Goal: Register for event/course

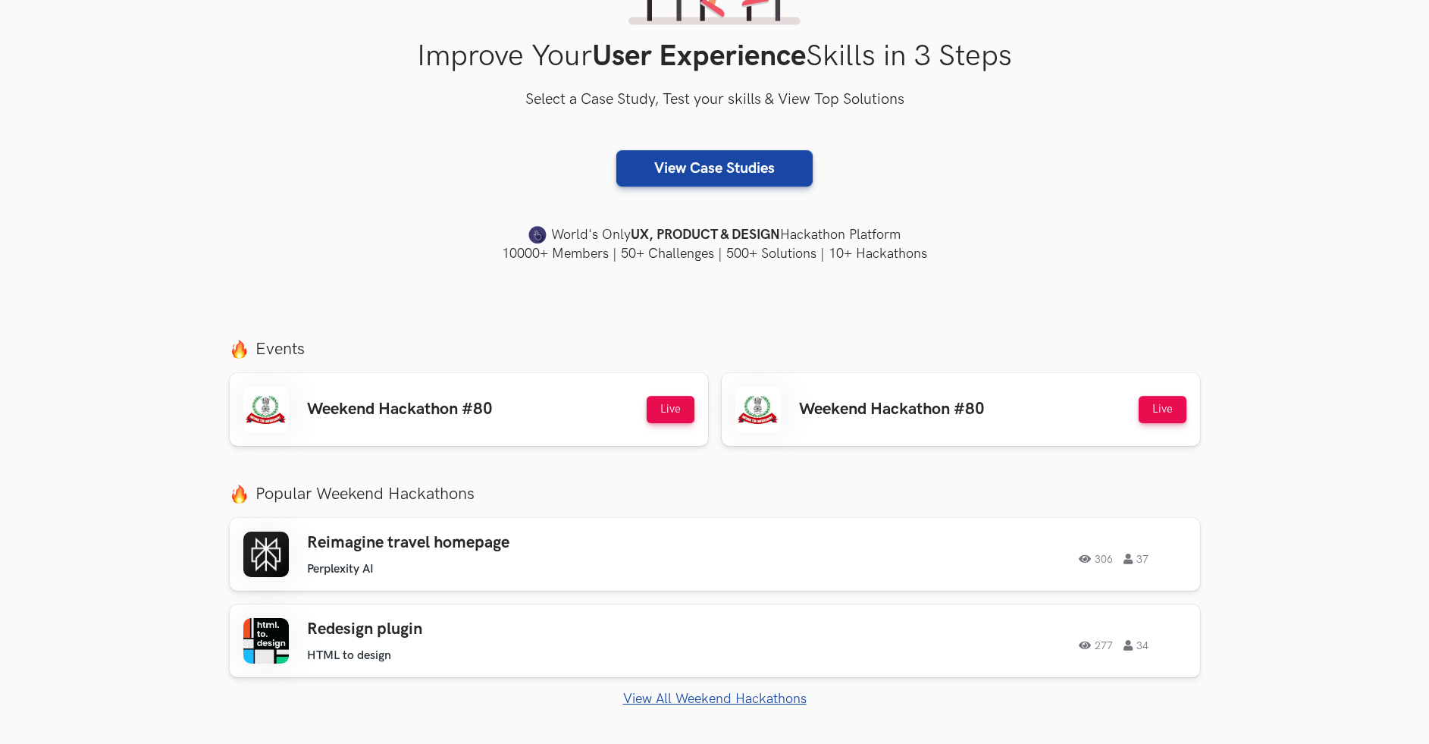
scroll to position [256, 0]
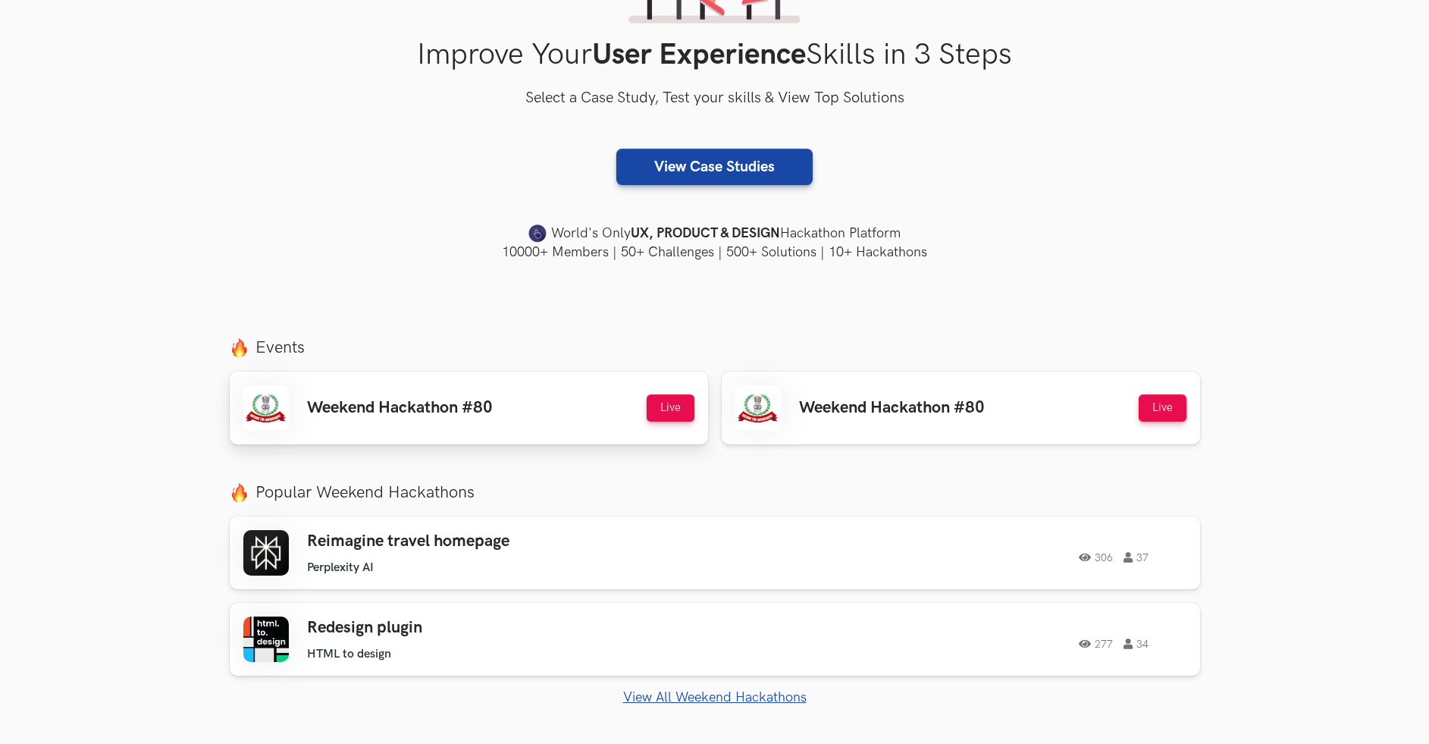
click at [449, 400] on h3 "Weekend Hackathon #80" at bounding box center [400, 408] width 186 height 20
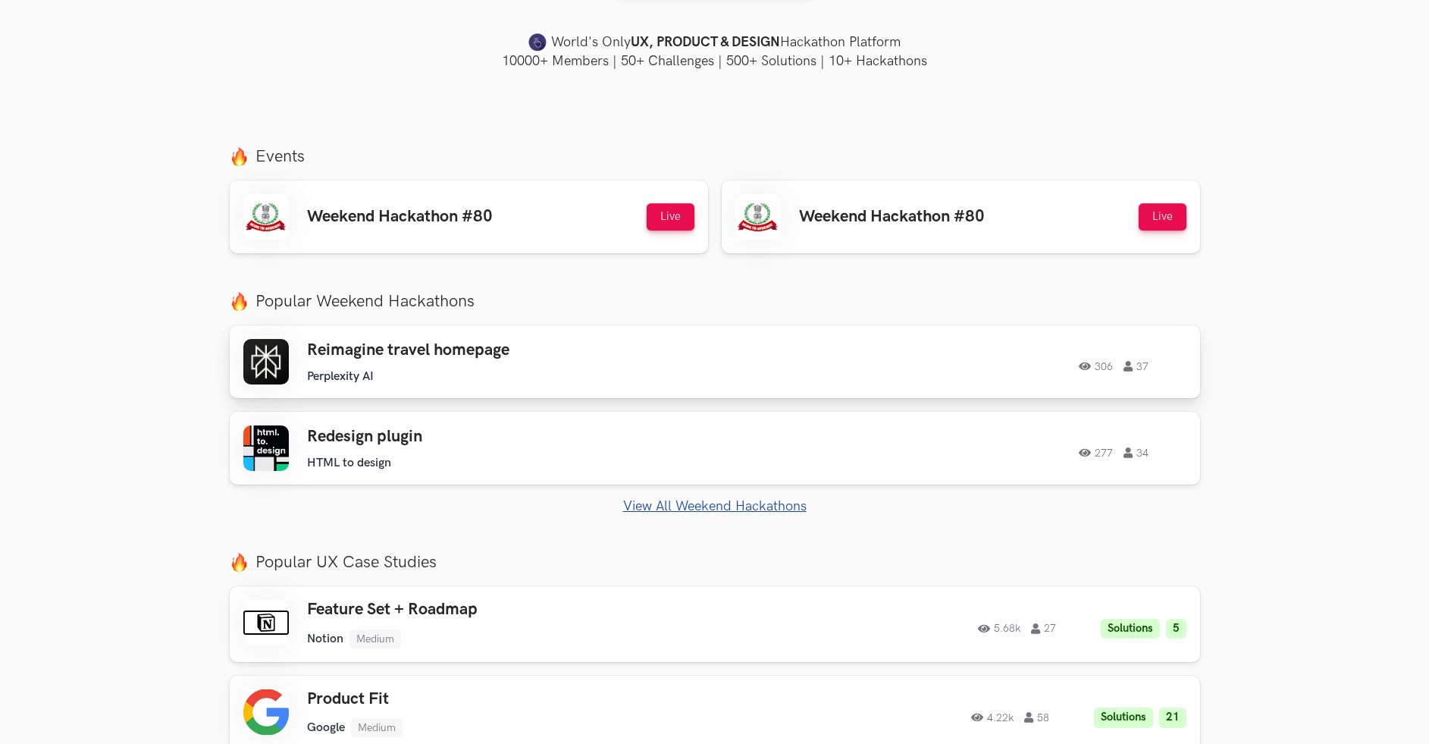
scroll to position [453, 0]
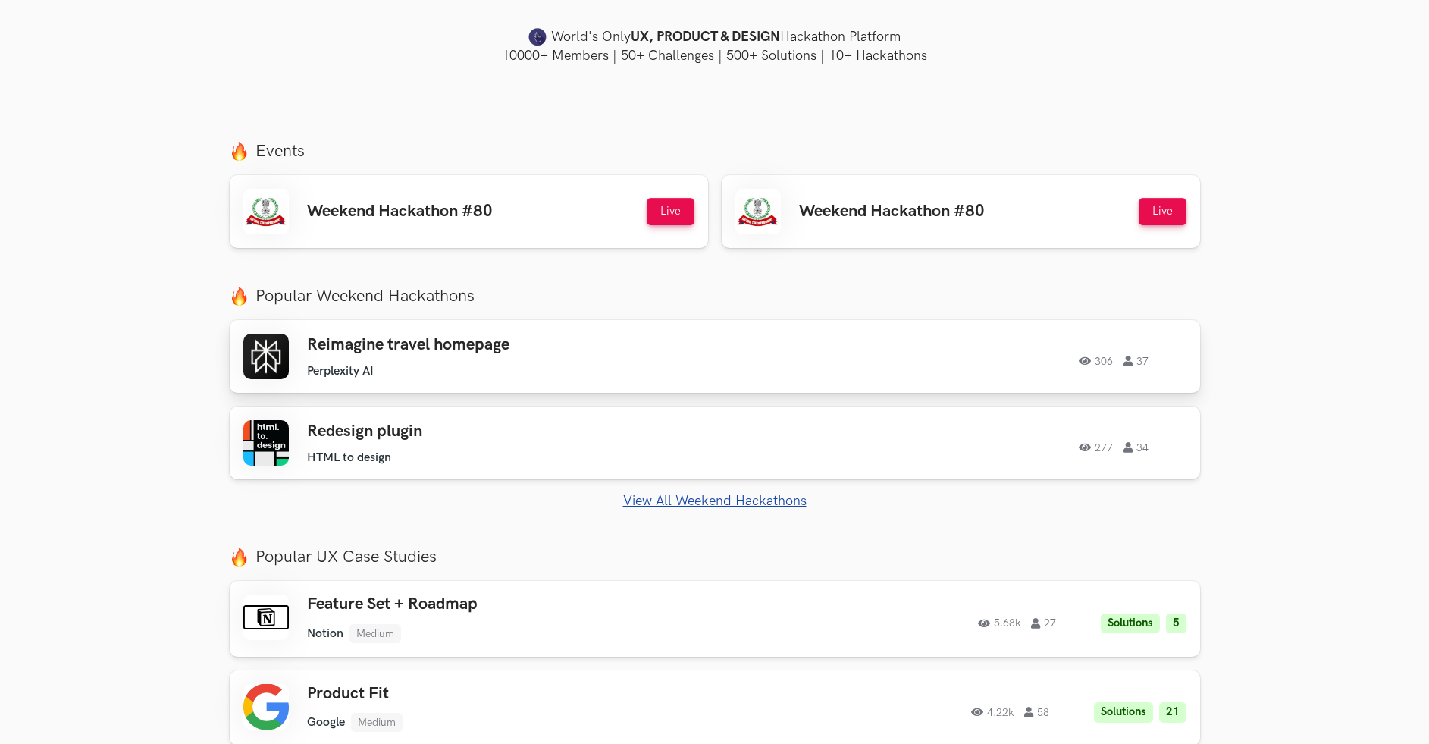
click at [468, 343] on h3 "Reimagine travel homepage" at bounding box center [522, 345] width 431 height 20
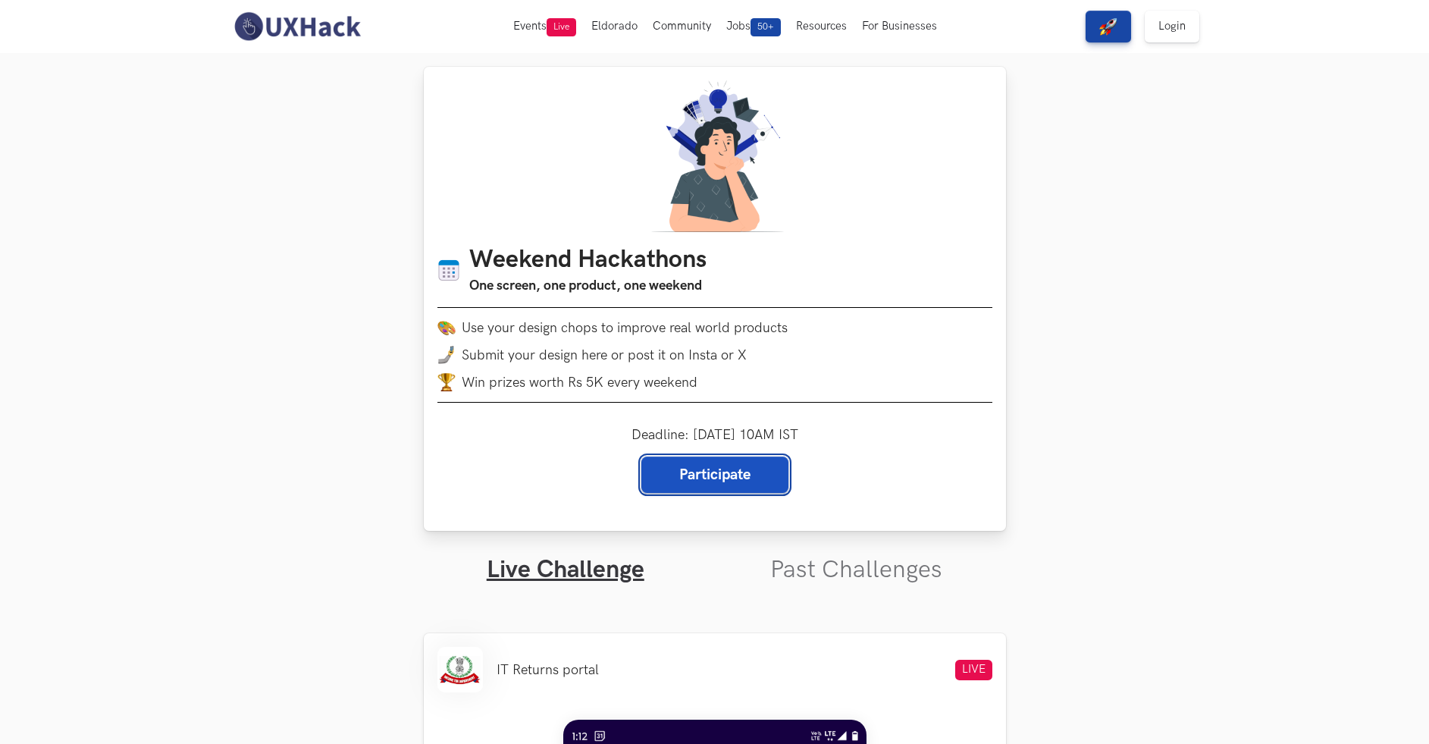
click at [684, 487] on link "Participate" at bounding box center [714, 474] width 147 height 36
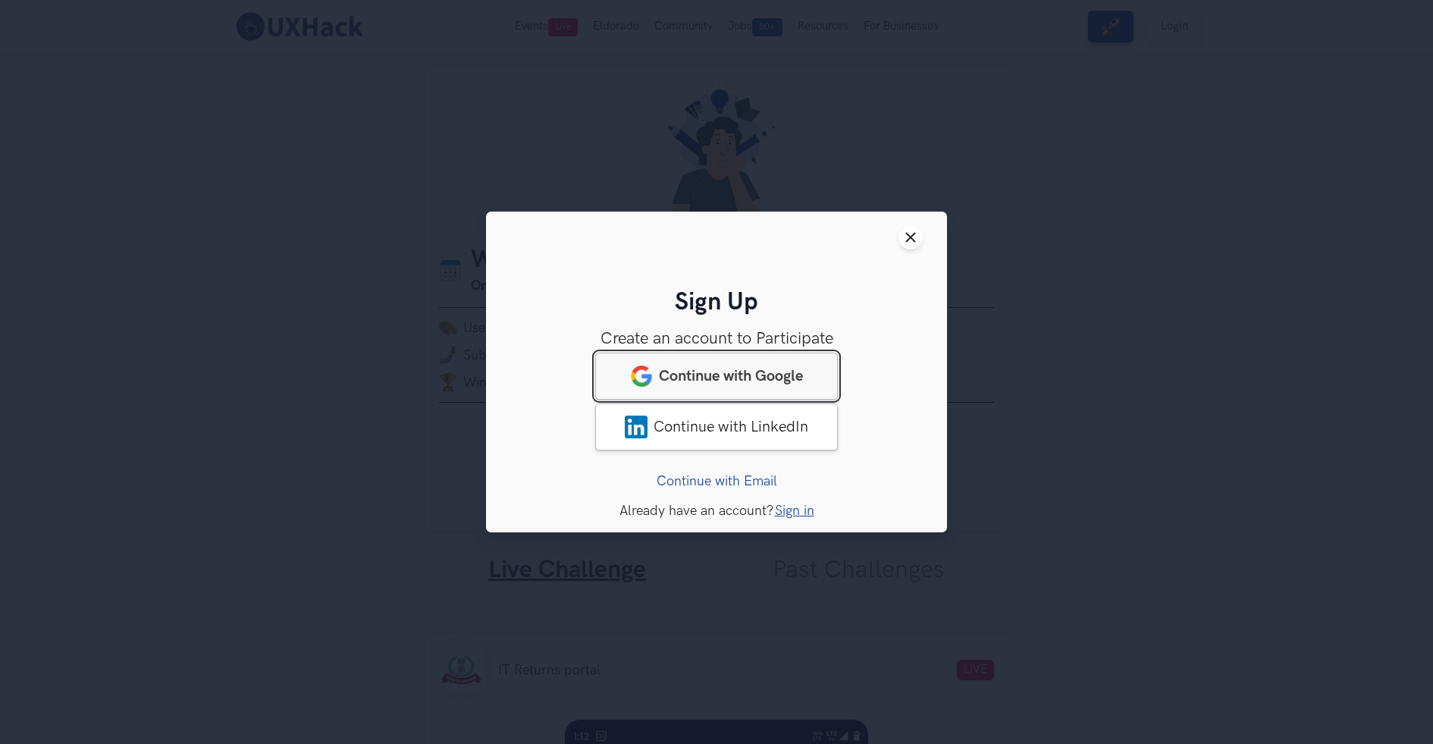
click at [684, 375] on span "Continue with Google" at bounding box center [731, 376] width 144 height 18
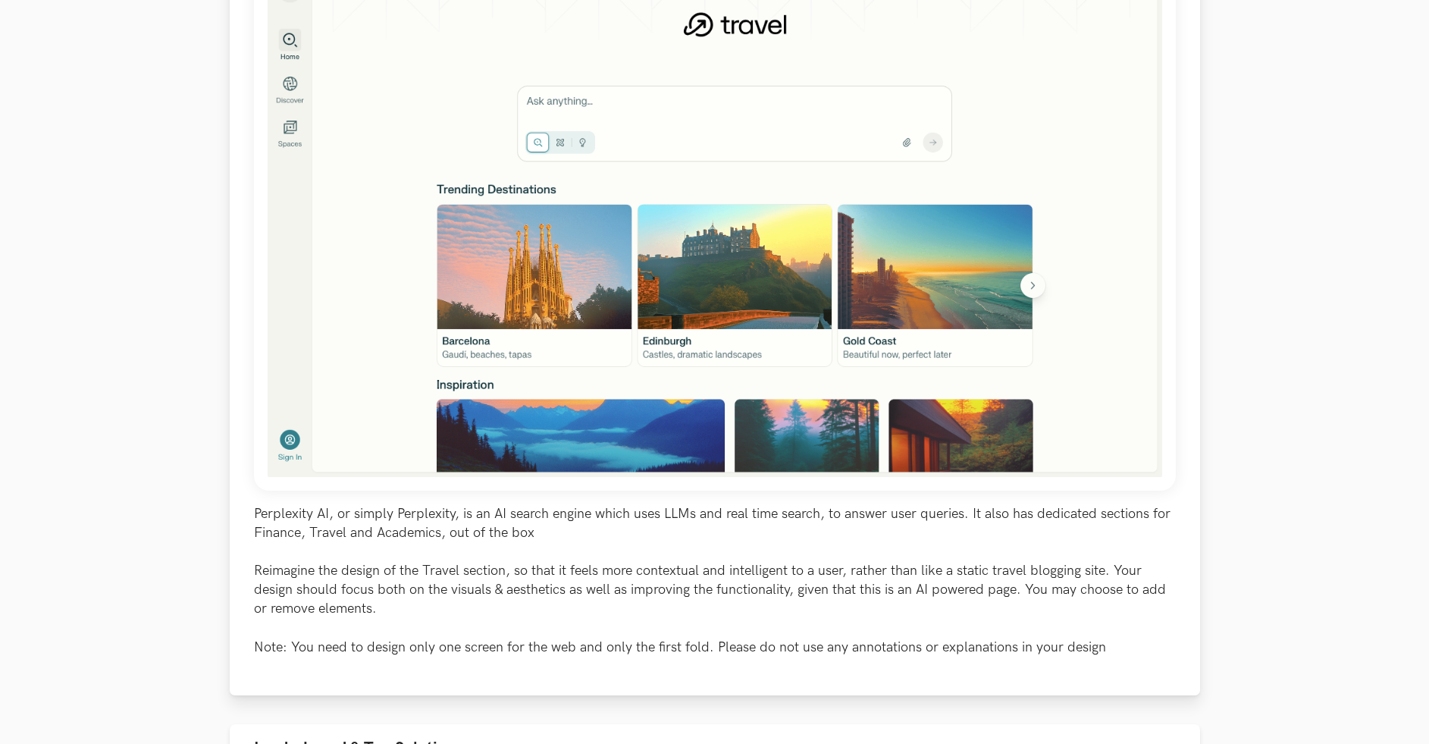
scroll to position [331, 0]
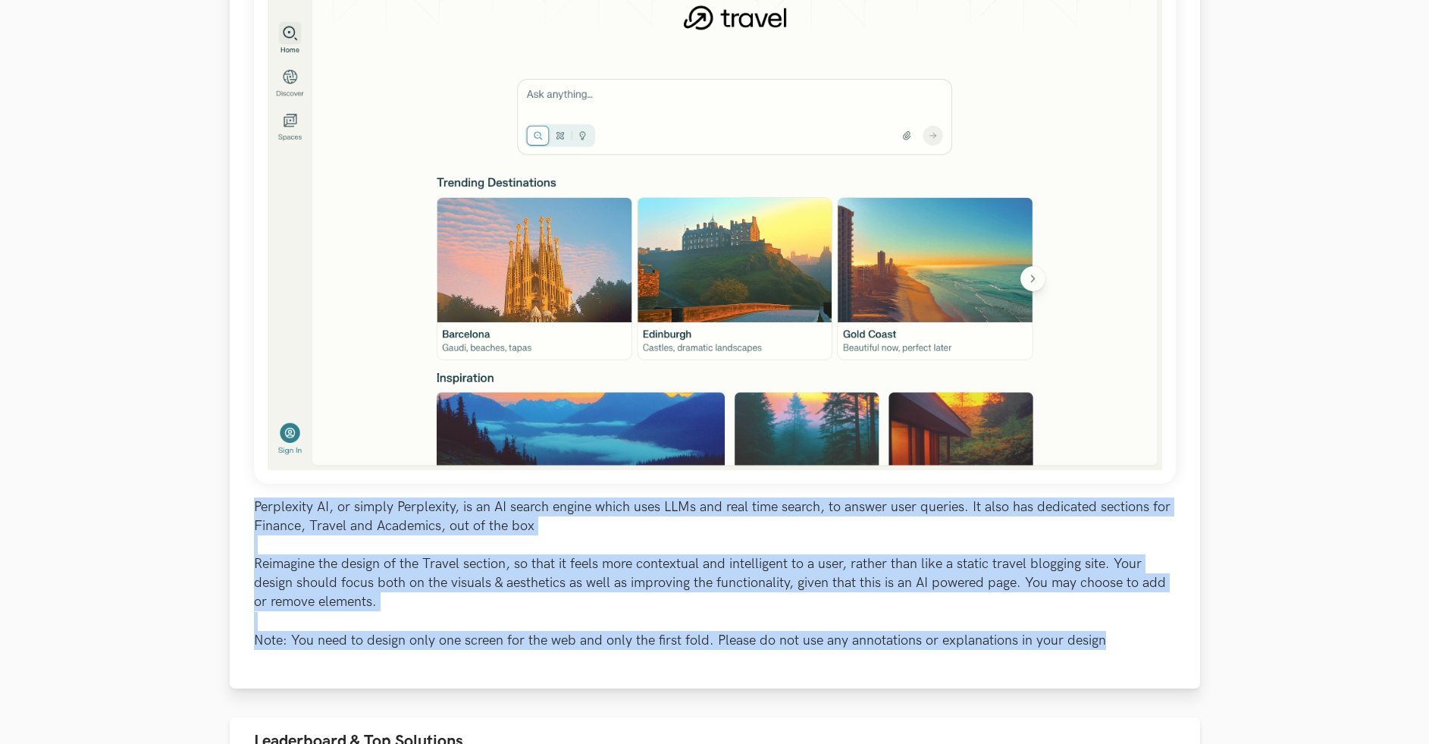
drag, startPoint x: 255, startPoint y: 500, endPoint x: 1108, endPoint y: 653, distance: 866.4
click at [1108, 653] on div "Perplexity AI, or simply Perplexity, is an AI search engine which uses LLMs and…" at bounding box center [715, 290] width 970 height 796
copy p "Perplexity AI, or simply Perplexity, is an AI search engine which uses LLMs and…"
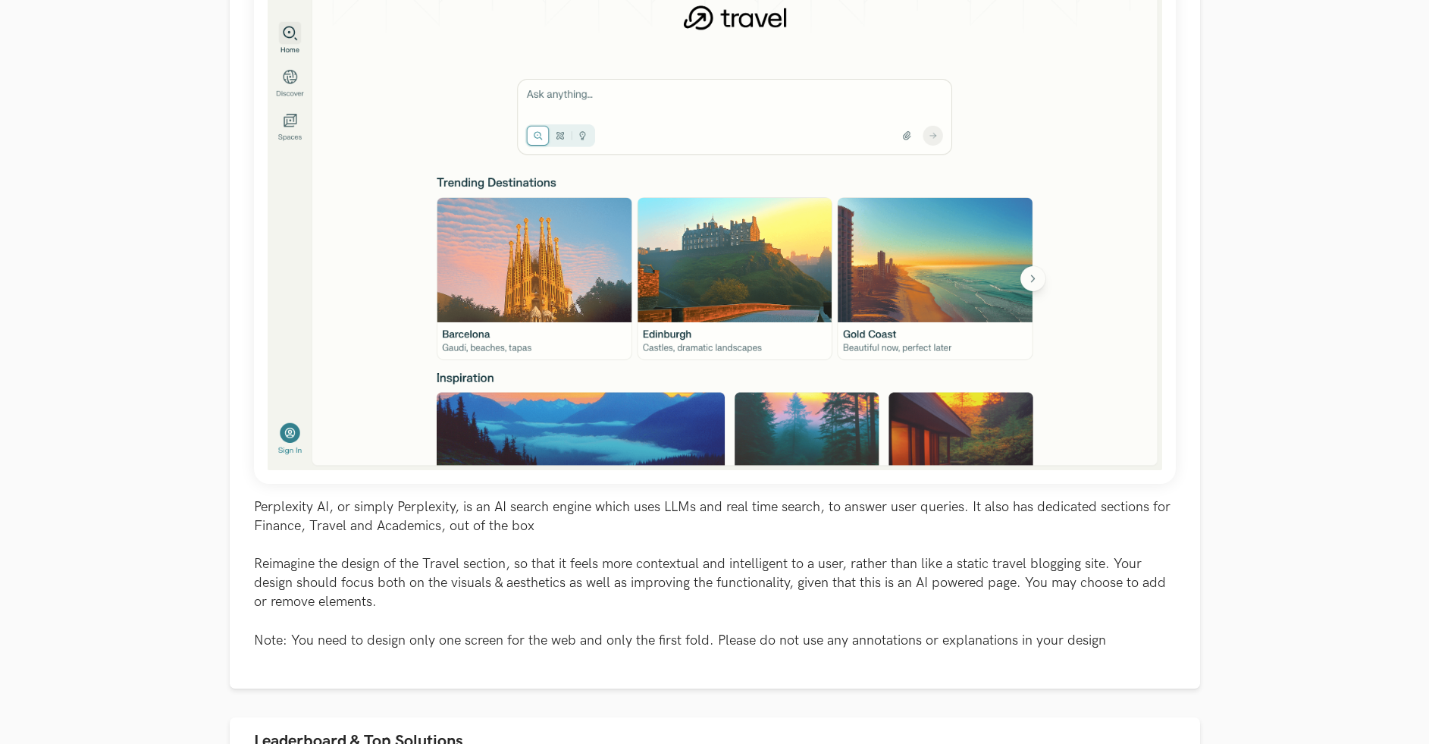
click at [145, 442] on section "Perplexity AI: Reimagine travel homepage 306 37 Solutions 5 View Top Solutions …" at bounding box center [714, 633] width 1429 height 1823
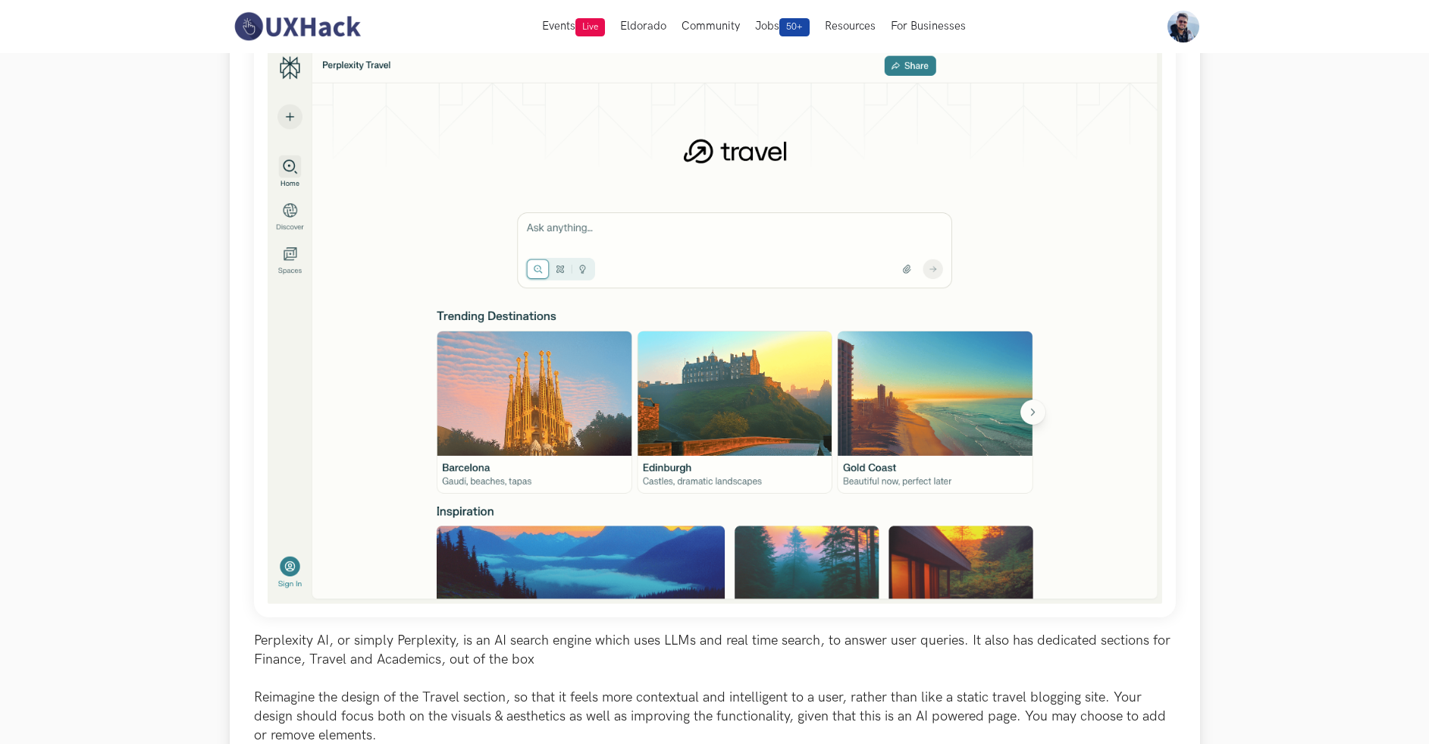
scroll to position [0, 0]
